Goal: Book appointment/travel/reservation

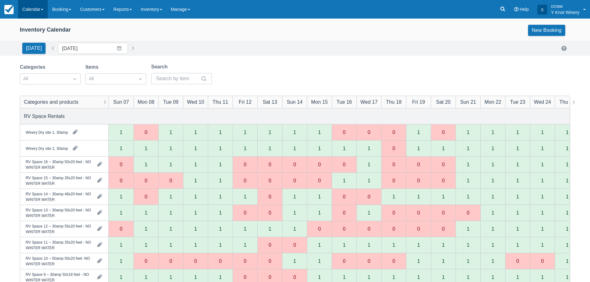
click at [40, 8] on link "Calendar" at bounding box center [33, 9] width 30 height 19
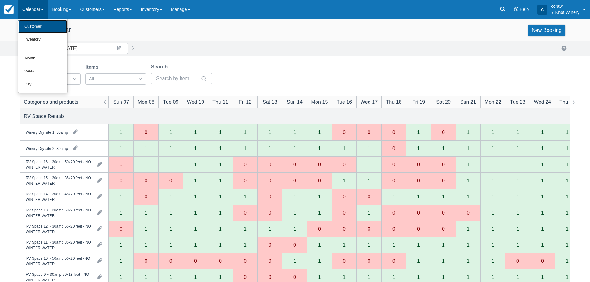
click at [37, 26] on link "Customer" at bounding box center [42, 26] width 49 height 13
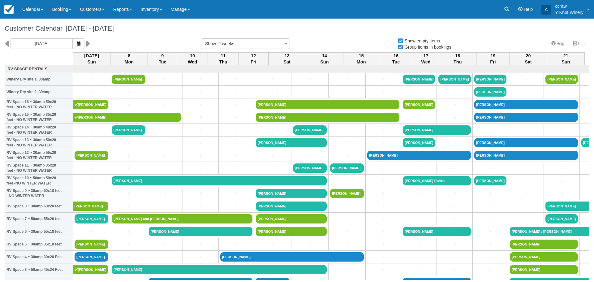
select select
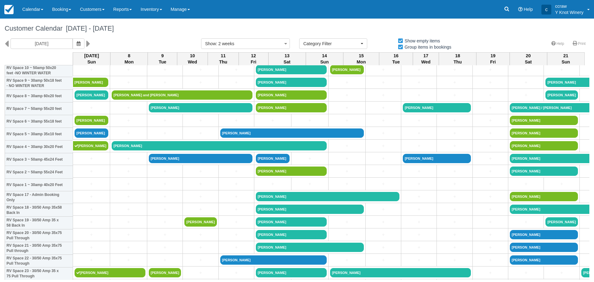
scroll to position [31, 0]
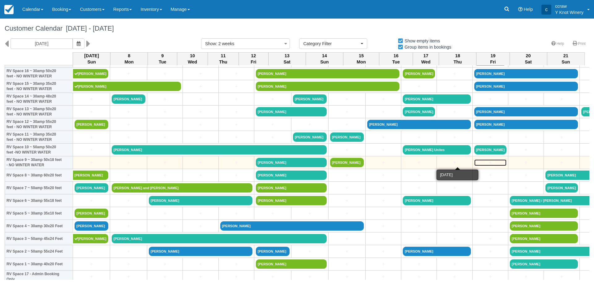
click at [475, 163] on link "+" at bounding box center [491, 162] width 32 height 7
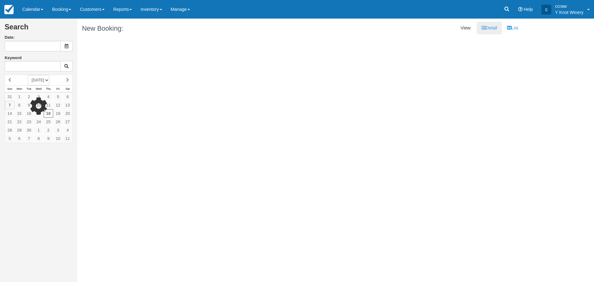
type input "[DATE]"
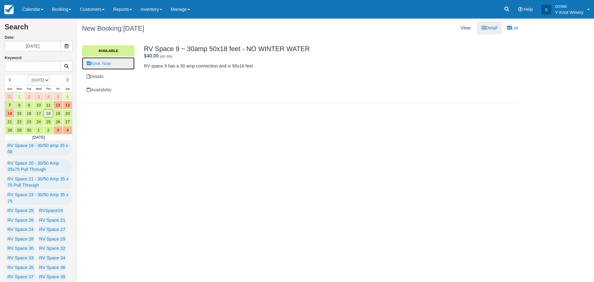
click at [106, 66] on link "Book Now" at bounding box center [108, 63] width 53 height 13
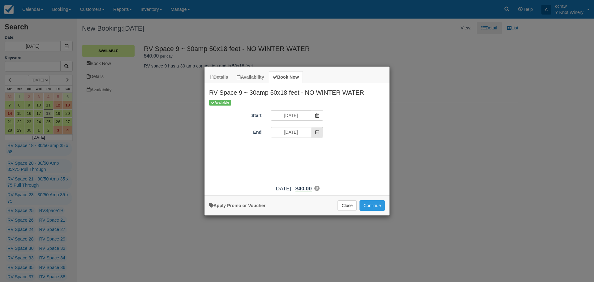
click at [318, 133] on icon "Item Modal" at bounding box center [317, 132] width 4 height 4
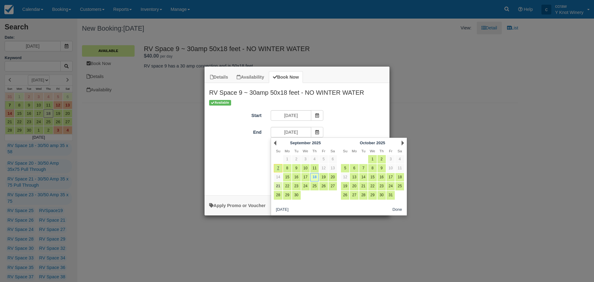
click at [279, 188] on link "21" at bounding box center [278, 186] width 8 height 8
type input "09/21/25"
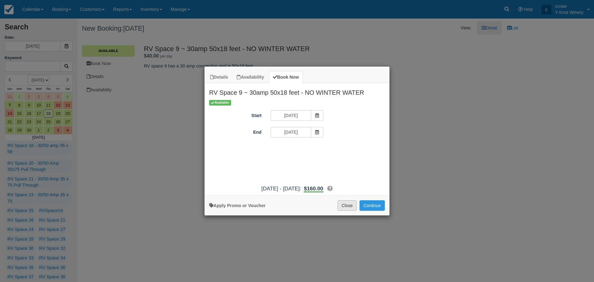
click at [344, 206] on button "Close" at bounding box center [347, 205] width 19 height 11
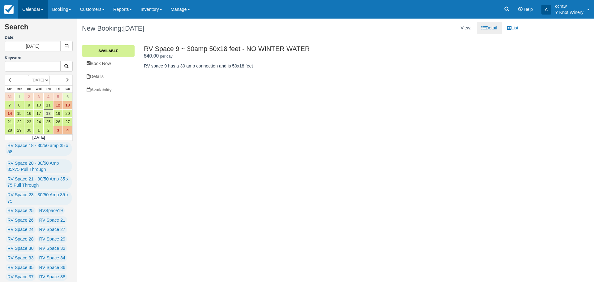
click at [34, 11] on link "Calendar" at bounding box center [33, 9] width 30 height 19
click at [34, 26] on link "Customer" at bounding box center [42, 26] width 49 height 13
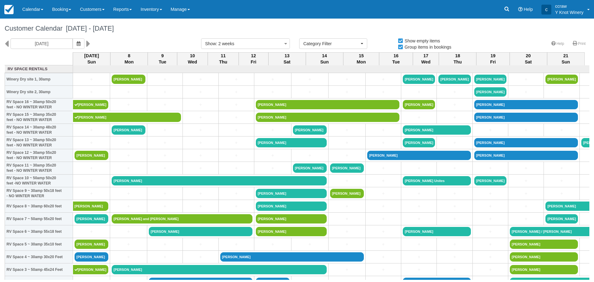
select select
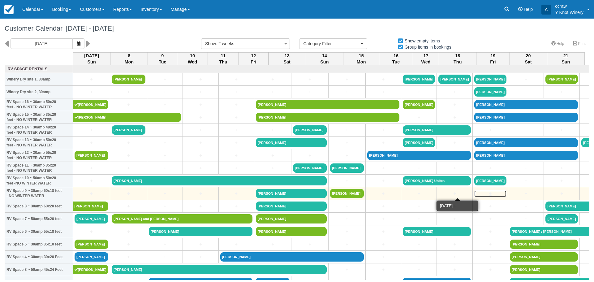
click at [475, 195] on link "+" at bounding box center [491, 193] width 32 height 7
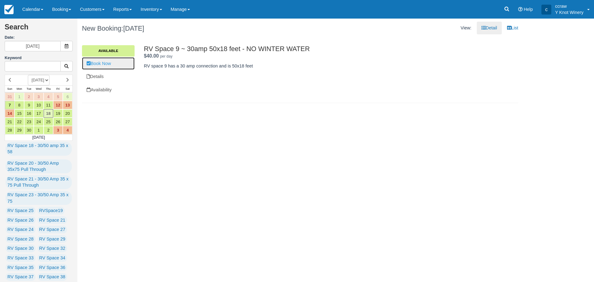
click at [100, 64] on link "Book Now" at bounding box center [108, 63] width 53 height 13
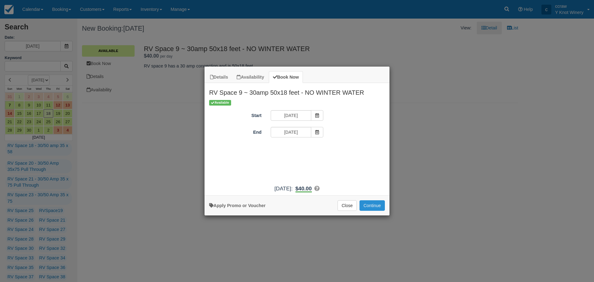
click at [368, 204] on button "Continue" at bounding box center [372, 205] width 25 height 11
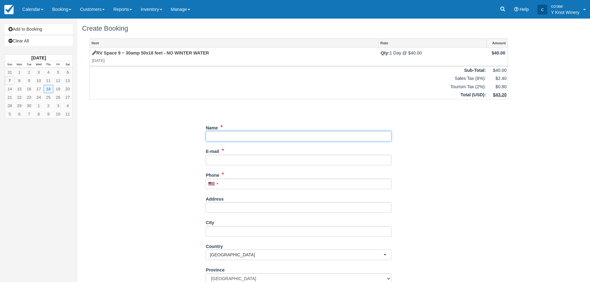
click at [237, 140] on input "Name" at bounding box center [299, 136] width 186 height 11
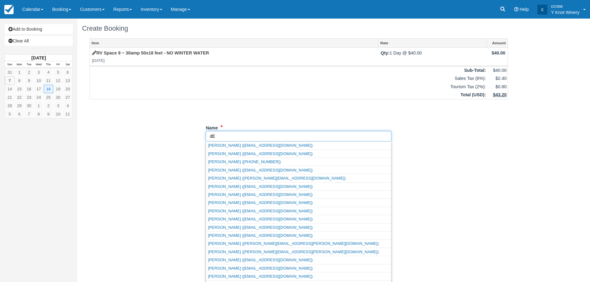
type input "d"
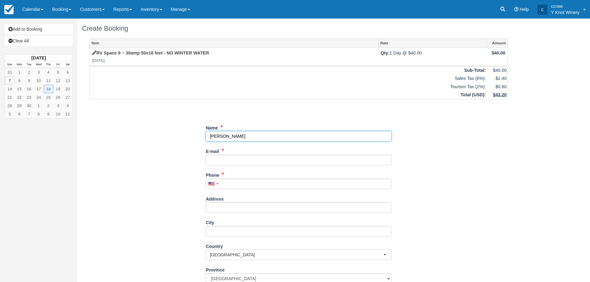
type input "[PERSON_NAME]"
click at [232, 164] on input "E-mail" at bounding box center [299, 160] width 186 height 11
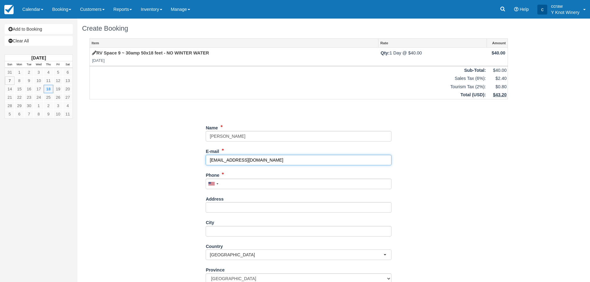
type input "mdkbeck@yahoo.com"
click at [227, 183] on input "Phone" at bounding box center [299, 184] width 186 height 11
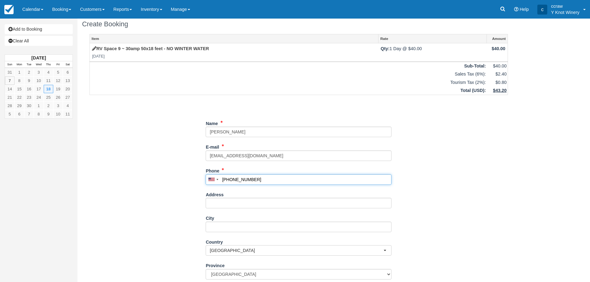
scroll to position [75, 0]
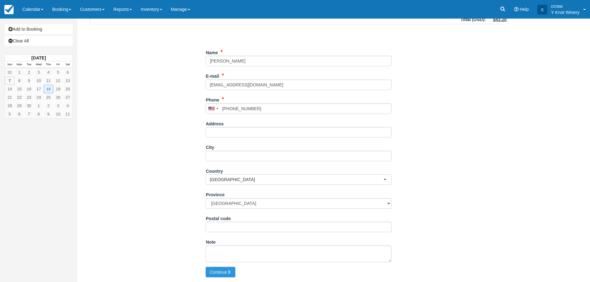
click at [228, 280] on div "Create Booking Item Rate Amount RV Space 9 ~ 30amp 50x18 feet - NO WINTER WATER…" at bounding box center [298, 112] width 442 height 339
click at [228, 272] on button "Continue" at bounding box center [221, 272] width 30 height 11
type input "[PHONE_NUMBER]"
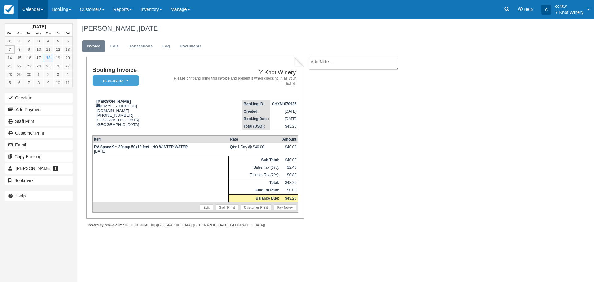
click at [35, 13] on link "Calendar" at bounding box center [33, 9] width 30 height 19
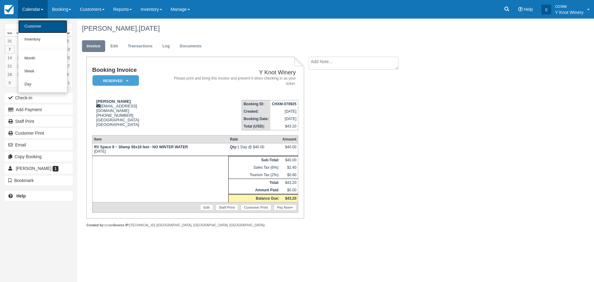
click at [34, 24] on link "Customer" at bounding box center [42, 26] width 49 height 13
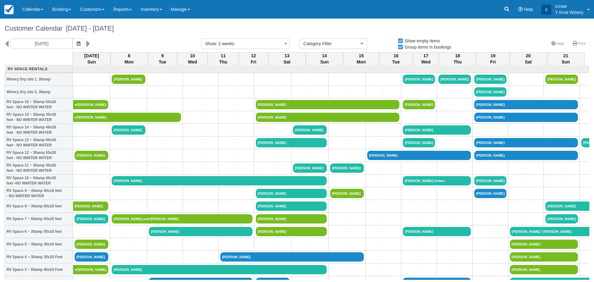
select select
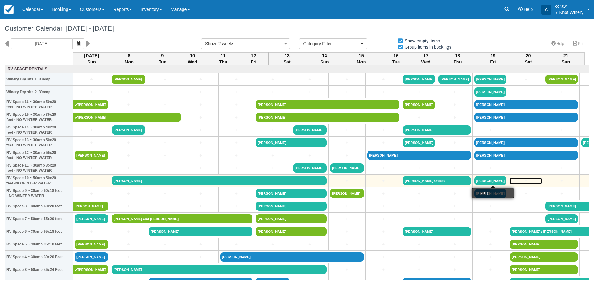
click at [510, 180] on link "+" at bounding box center [526, 181] width 32 height 7
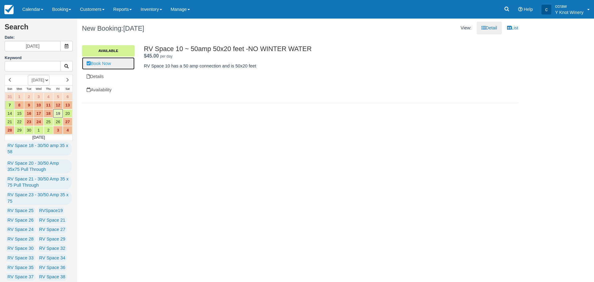
click at [114, 67] on link "Book Now" at bounding box center [108, 63] width 53 height 13
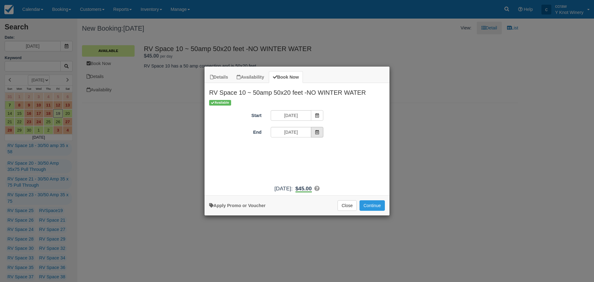
click at [320, 135] on span "Item Modal" at bounding box center [317, 132] width 12 height 11
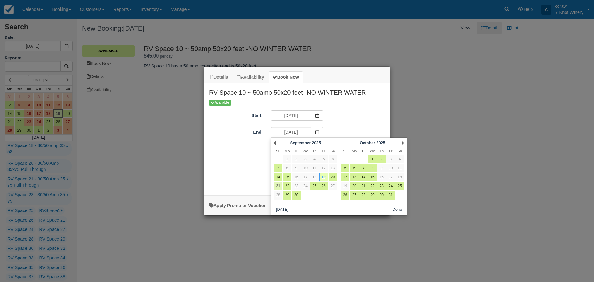
click at [279, 186] on link "21" at bounding box center [278, 186] width 8 height 8
type input "[DATE]"
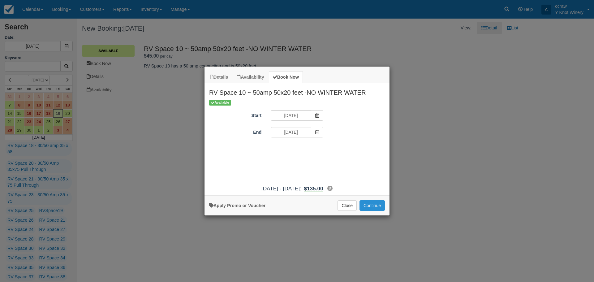
click at [364, 206] on button "Continue" at bounding box center [372, 205] width 25 height 11
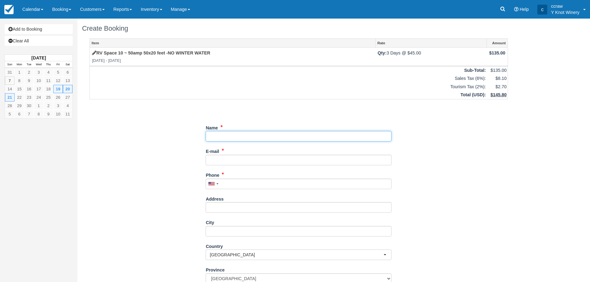
click at [215, 132] on input "Name" at bounding box center [299, 136] width 186 height 11
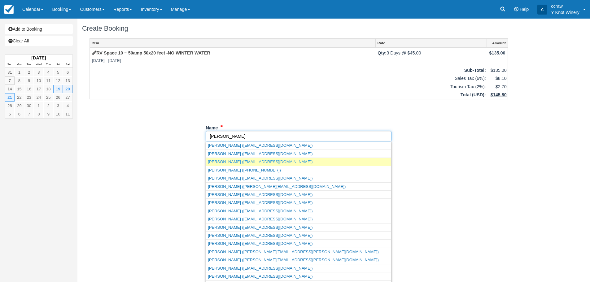
click at [229, 160] on link "Dean Beck (mdkbeck@yahoo.com)" at bounding box center [298, 162] width 185 height 8
type input "[PERSON_NAME]"
type input "[EMAIL_ADDRESS][DOMAIN_NAME]"
type input "+19705188484"
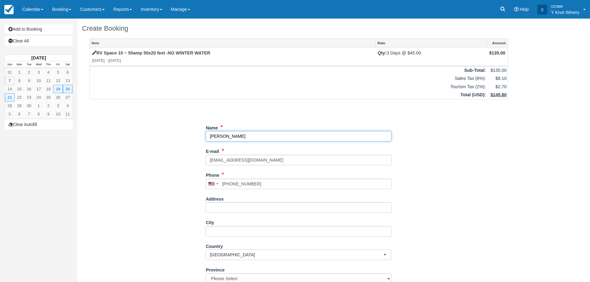
select select "MB"
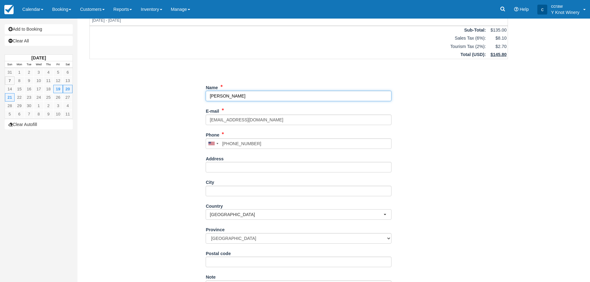
scroll to position [75, 0]
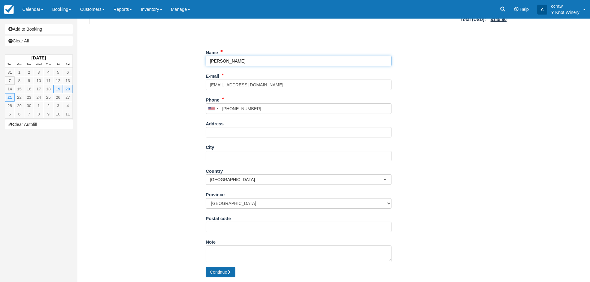
type input "[PERSON_NAME]"
click at [226, 274] on button "Continue" at bounding box center [221, 272] width 30 height 11
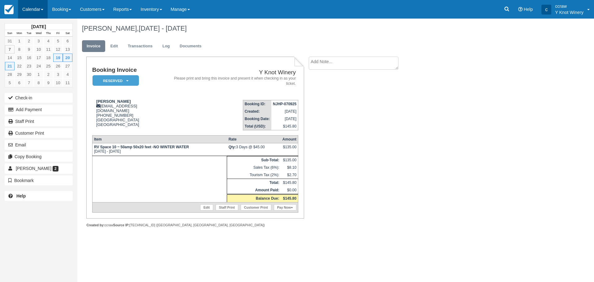
click at [35, 13] on link "Calendar" at bounding box center [33, 9] width 30 height 19
drag, startPoint x: 216, startPoint y: 30, endPoint x: 204, endPoint y: 36, distance: 13.8
click at [216, 30] on h1 "Dean Beck, Sep 19 - Sep 21 2025" at bounding box center [300, 28] width 436 height 7
click at [18, 147] on button "Email" at bounding box center [39, 145] width 68 height 10
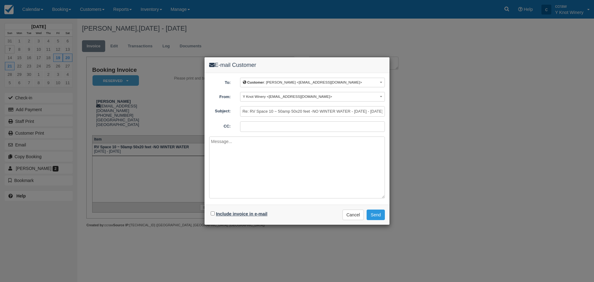
click at [236, 215] on label "Include invoice in e-mail" at bounding box center [241, 213] width 51 height 5
click at [215, 215] on input "Include invoice in e-mail" at bounding box center [213, 213] width 4 height 4
checkbox input "true"
click at [381, 217] on button "Send" at bounding box center [376, 215] width 18 height 11
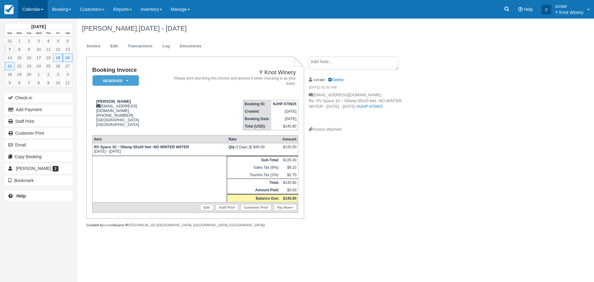
click at [36, 11] on link "Calendar" at bounding box center [33, 9] width 30 height 19
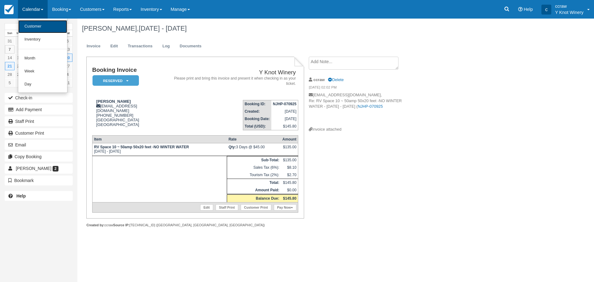
click at [34, 30] on link "Customer" at bounding box center [42, 26] width 49 height 13
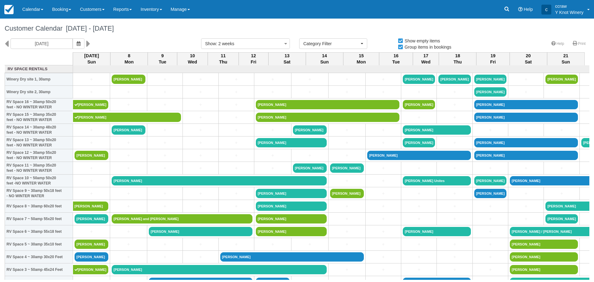
select select
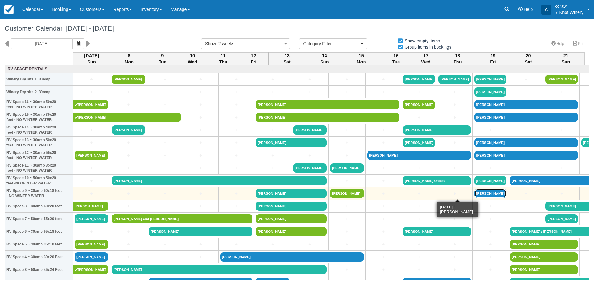
click at [475, 194] on link "[PERSON_NAME]" at bounding box center [491, 193] width 32 height 9
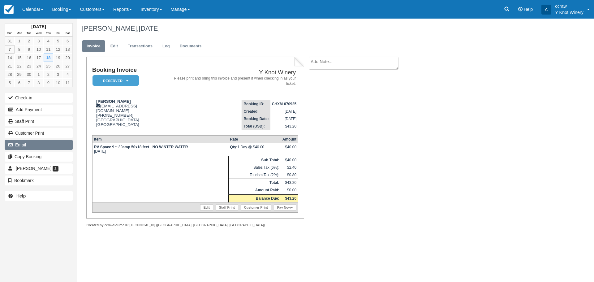
click at [22, 147] on button "Email" at bounding box center [39, 145] width 68 height 10
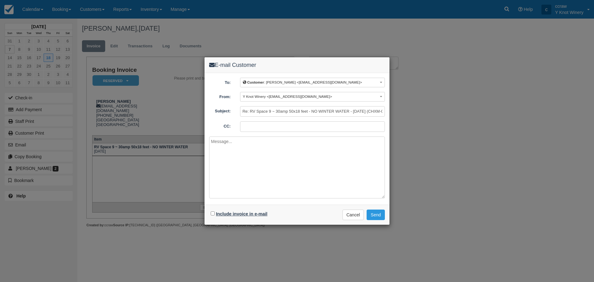
click at [231, 213] on label "Include invoice in e-mail" at bounding box center [241, 213] width 51 height 5
click at [215, 213] on input "Include invoice in e-mail" at bounding box center [213, 213] width 4 height 4
checkbox input "true"
click at [369, 214] on button "Send" at bounding box center [376, 215] width 18 height 11
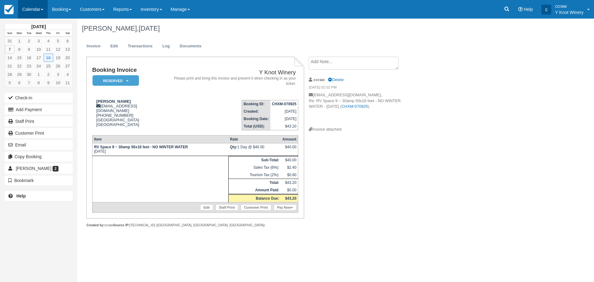
click at [26, 7] on link "Calendar" at bounding box center [33, 9] width 30 height 19
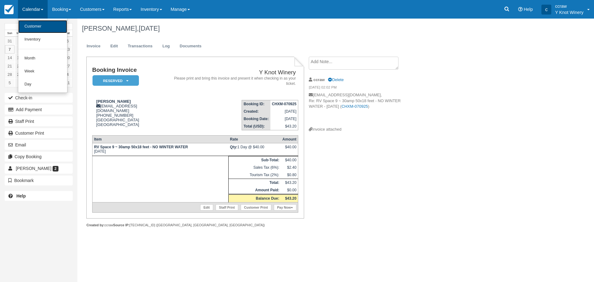
click at [30, 26] on link "Customer" at bounding box center [42, 26] width 49 height 13
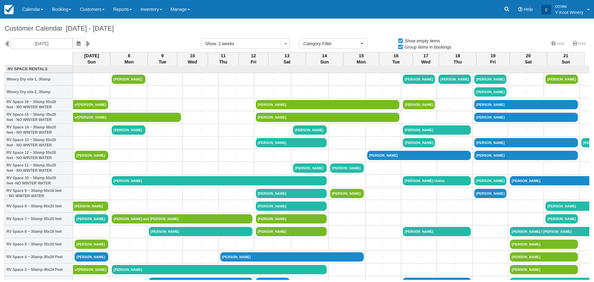
select select
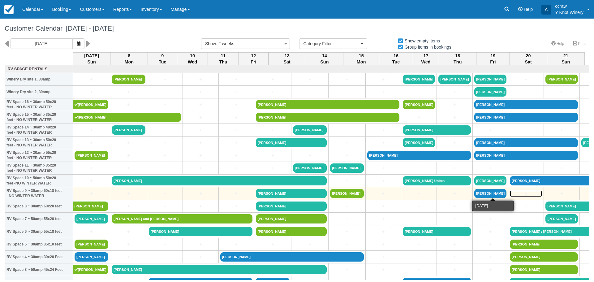
click at [510, 194] on link "+" at bounding box center [526, 193] width 32 height 7
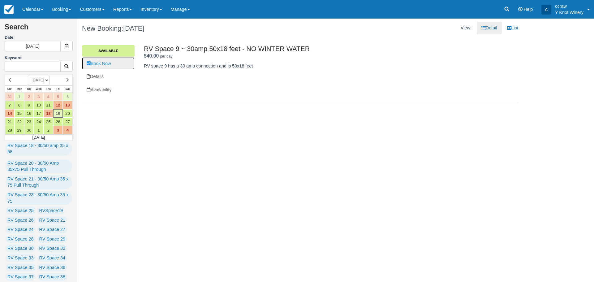
click at [102, 66] on link "Book Now" at bounding box center [108, 63] width 53 height 13
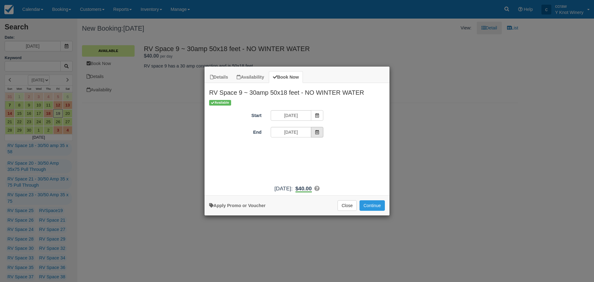
click at [318, 132] on icon "Item Modal" at bounding box center [317, 132] width 4 height 4
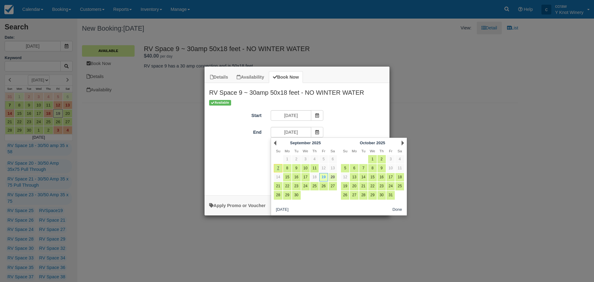
click at [330, 174] on link "20" at bounding box center [333, 177] width 8 height 8
type input "09/20/25"
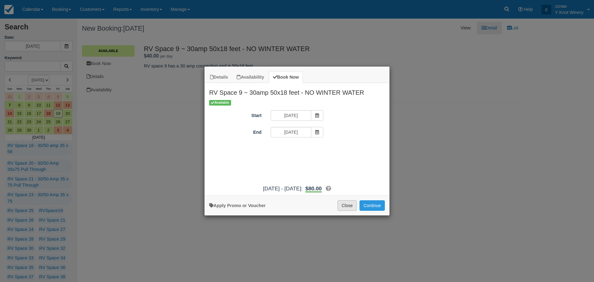
click at [347, 206] on button "Close" at bounding box center [347, 205] width 19 height 11
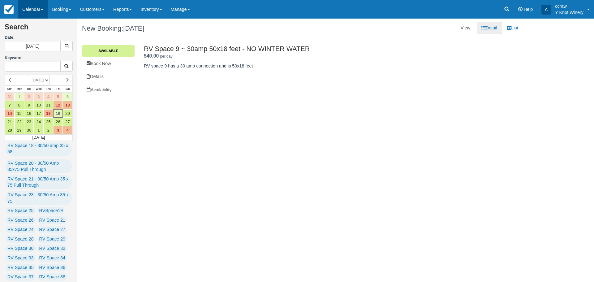
click at [24, 12] on link "Calendar" at bounding box center [33, 9] width 30 height 19
click at [24, 24] on link "Customer" at bounding box center [42, 26] width 49 height 13
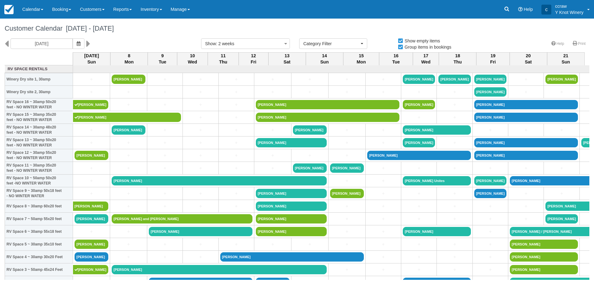
select select
click at [31, 13] on link "Calendar" at bounding box center [33, 9] width 30 height 19
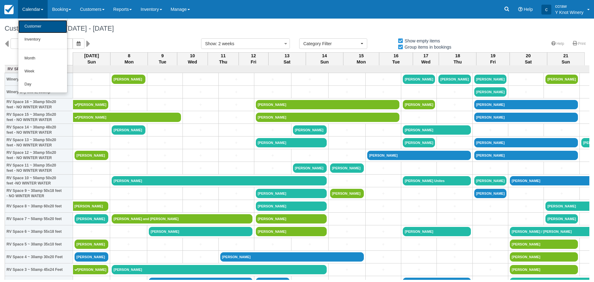
click at [31, 24] on link "Customer" at bounding box center [42, 26] width 49 height 13
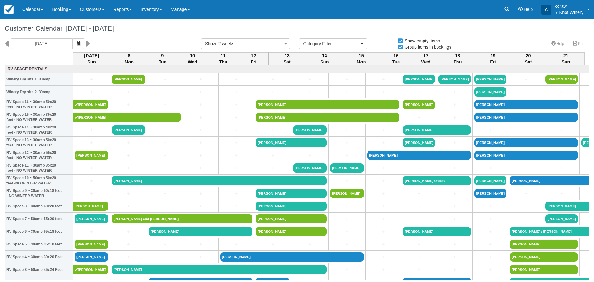
select select
click at [39, 11] on link "Calendar" at bounding box center [33, 9] width 30 height 19
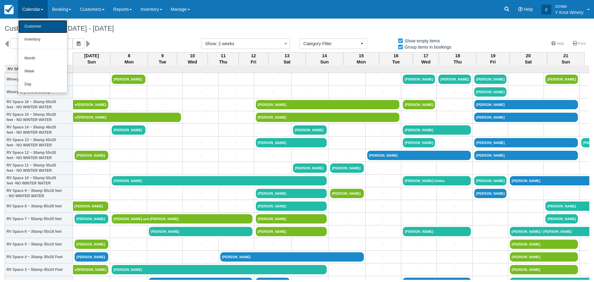
click at [38, 23] on link "Customer" at bounding box center [42, 26] width 49 height 13
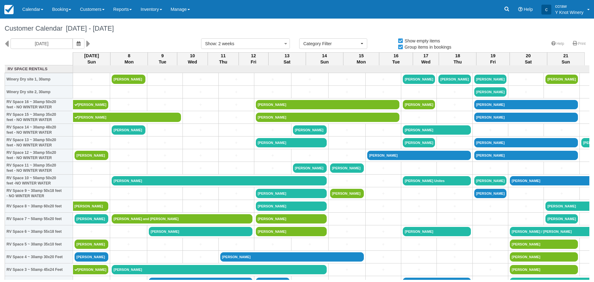
select select
click at [28, 11] on link "Calendar" at bounding box center [33, 9] width 30 height 19
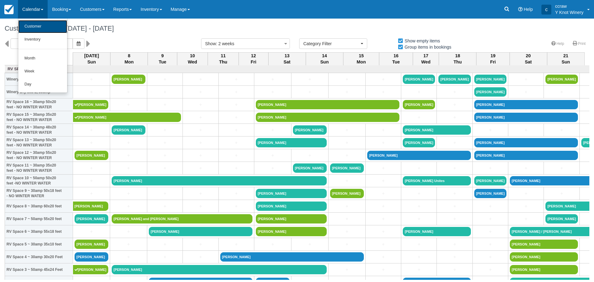
click at [27, 28] on link "Customer" at bounding box center [42, 26] width 49 height 13
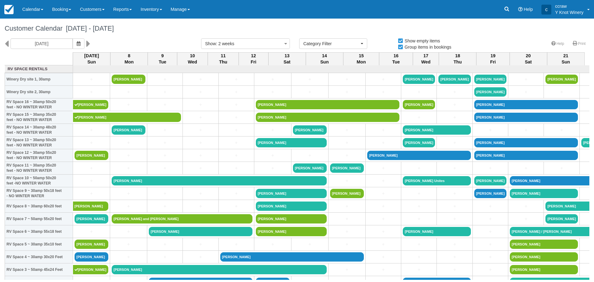
select select
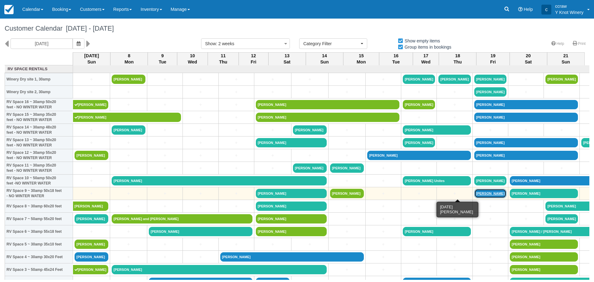
click at [475, 192] on link "[PERSON_NAME]" at bounding box center [491, 193] width 32 height 9
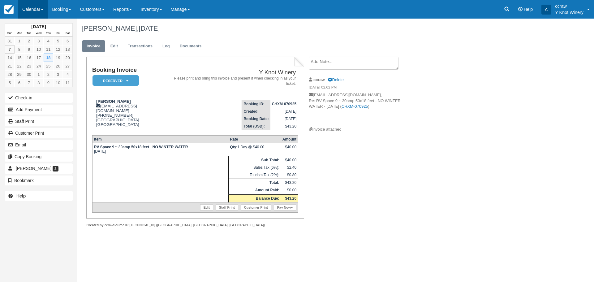
click at [32, 6] on link "Calendar" at bounding box center [33, 9] width 30 height 19
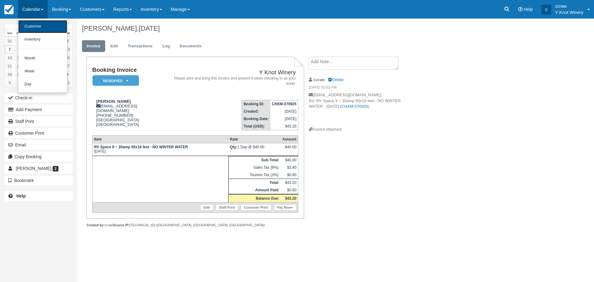
click at [28, 25] on link "Customer" at bounding box center [42, 26] width 49 height 13
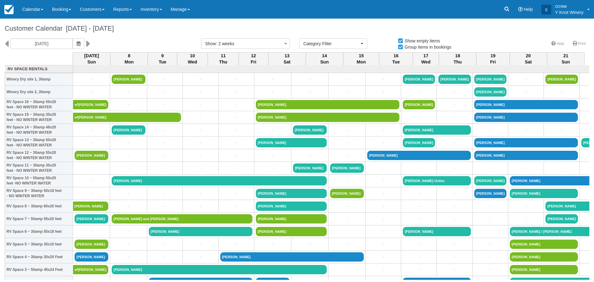
select select
